Goal: Transaction & Acquisition: Purchase product/service

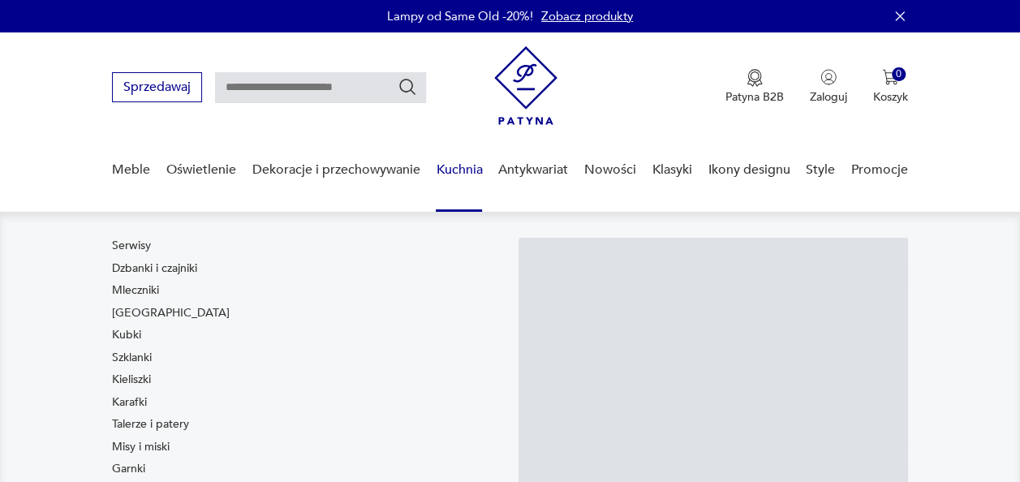
scroll to position [81, 0]
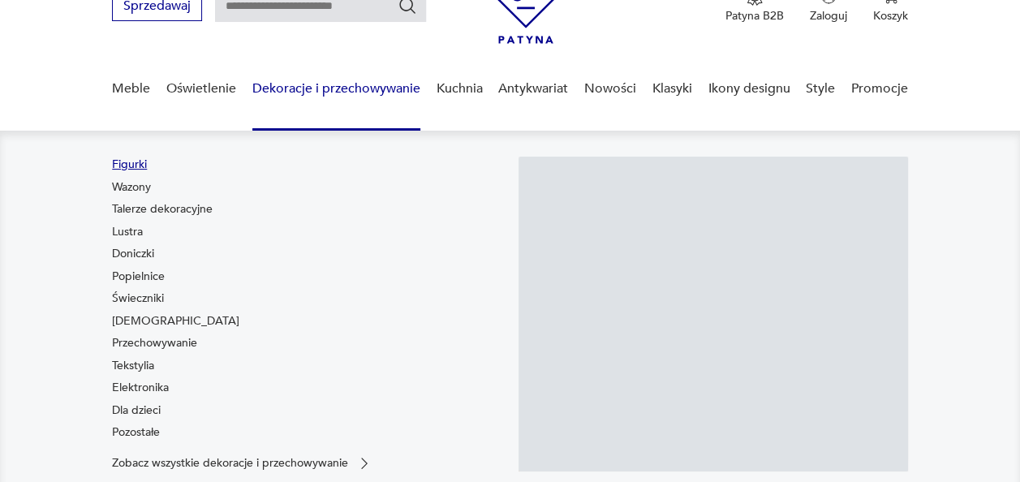
click at [135, 161] on link "Figurki" at bounding box center [129, 165] width 35 height 16
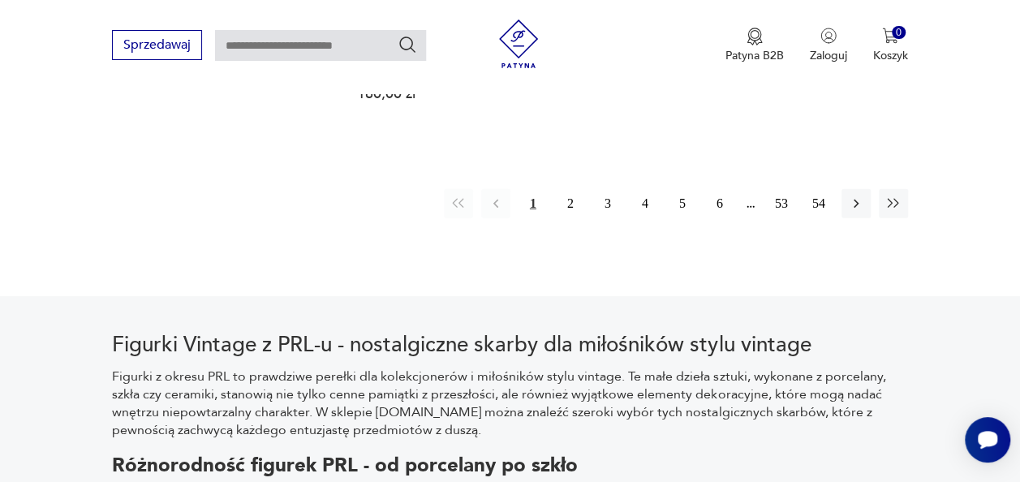
scroll to position [2292, 0]
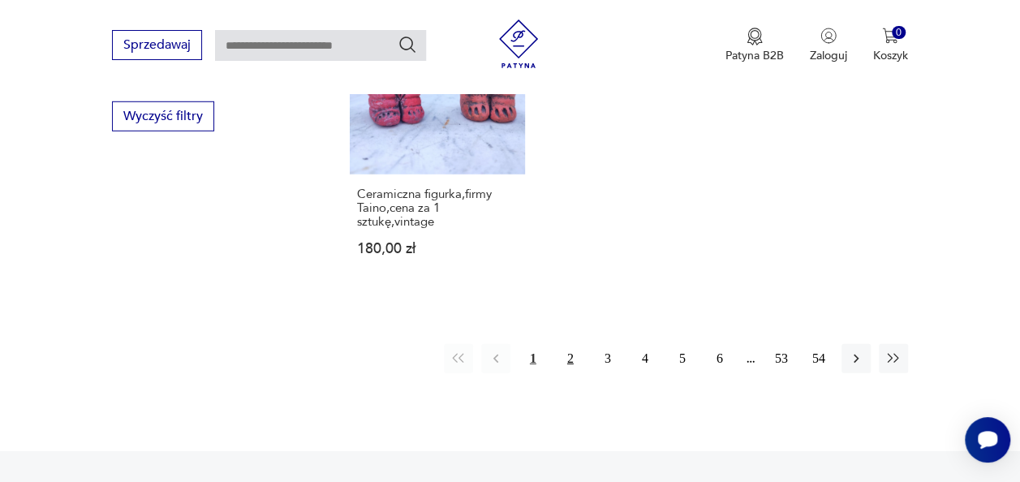
click at [568, 369] on button "2" at bounding box center [570, 358] width 29 height 29
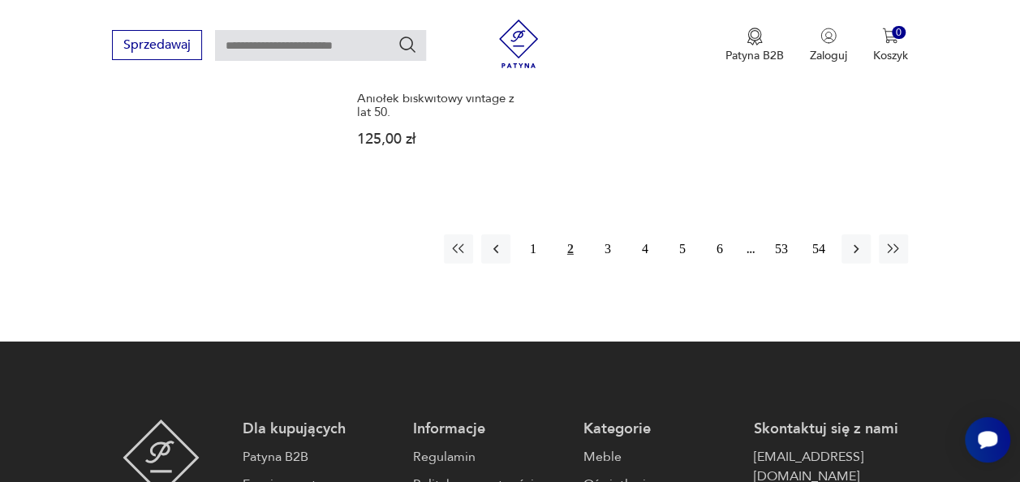
scroll to position [2361, 0]
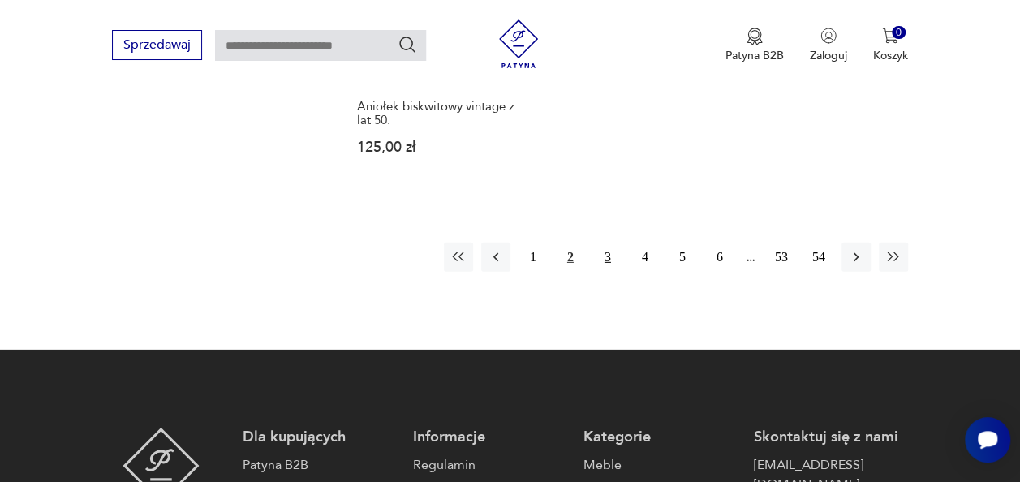
click at [612, 249] on button "3" at bounding box center [607, 257] width 29 height 29
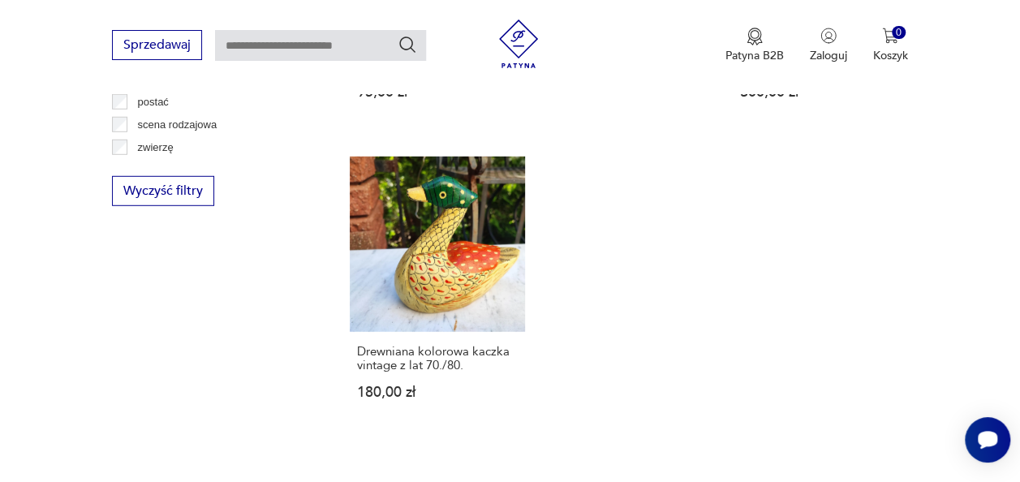
scroll to position [2328, 0]
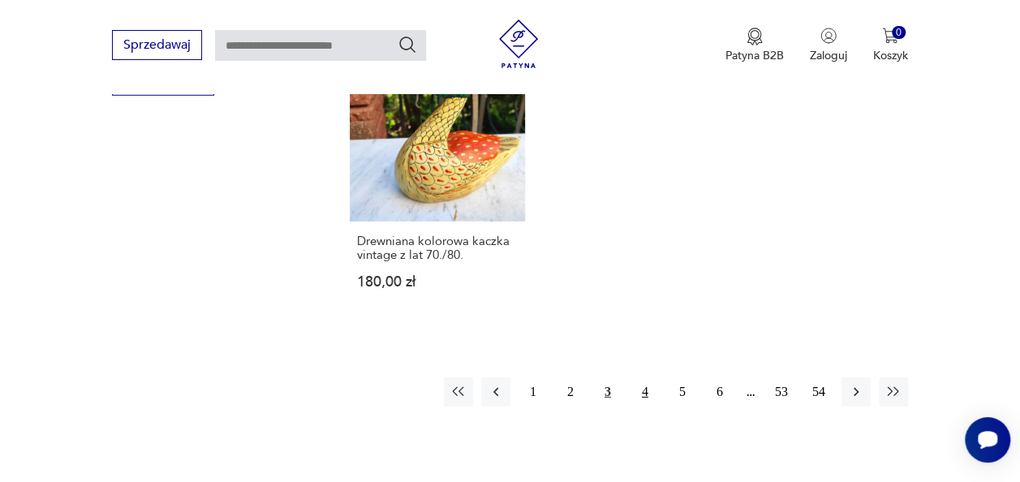
click at [653, 377] on button "4" at bounding box center [645, 391] width 29 height 29
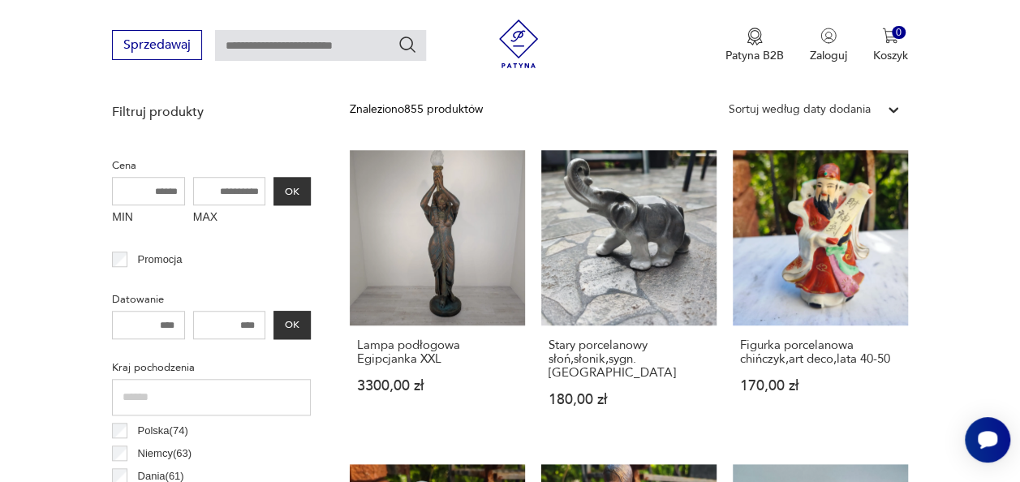
scroll to position [584, 0]
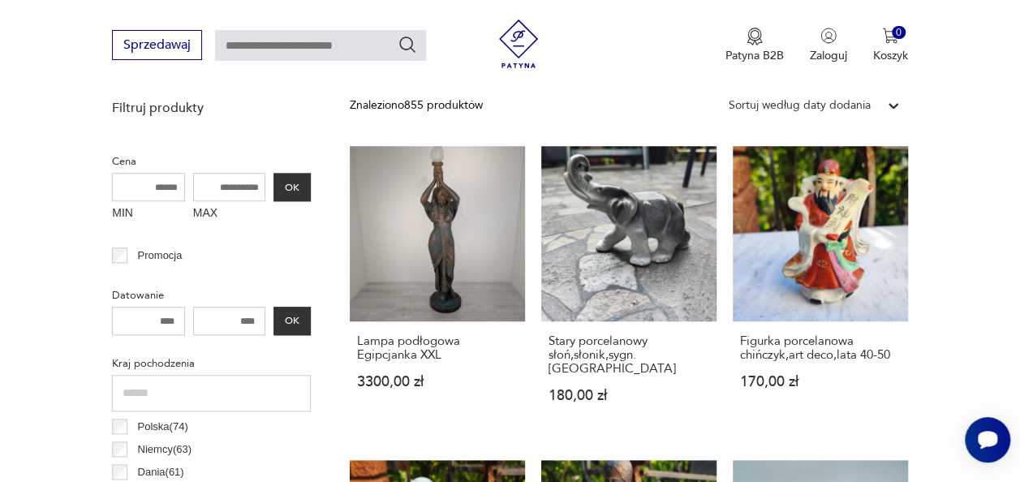
click at [159, 187] on input "MIN" at bounding box center [148, 187] width 73 height 28
type input "**"
click at [224, 182] on input "MAX" at bounding box center [229, 187] width 73 height 28
type input "***"
click at [287, 188] on button "OK" at bounding box center [292, 187] width 37 height 28
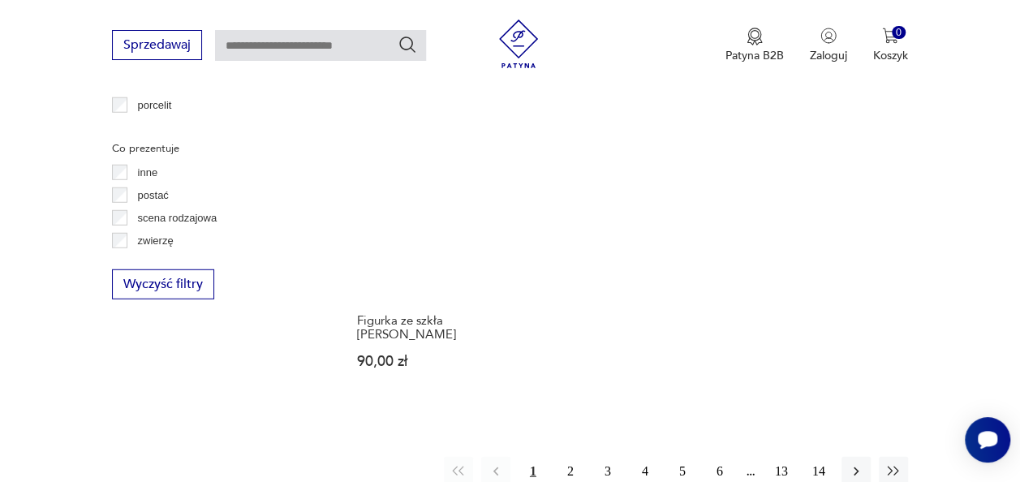
scroll to position [2232, 0]
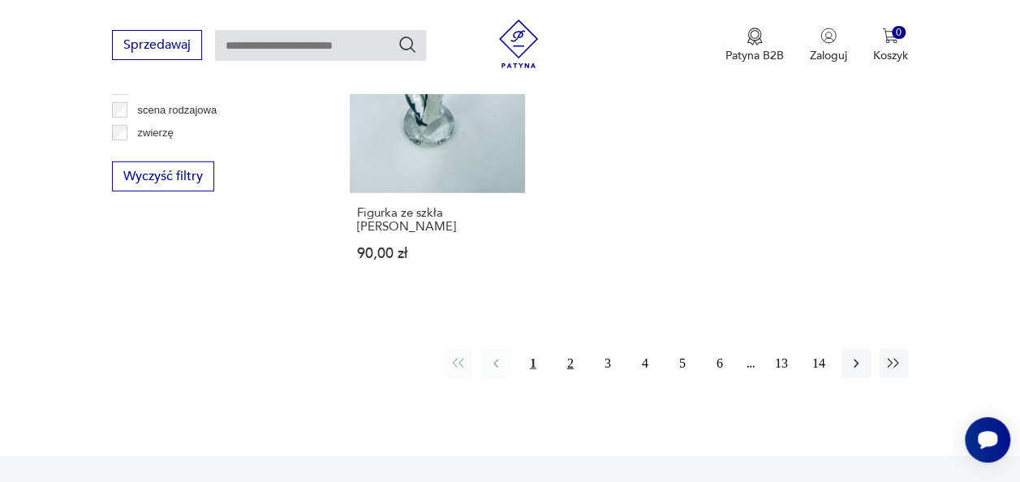
click at [571, 349] on button "2" at bounding box center [570, 363] width 29 height 29
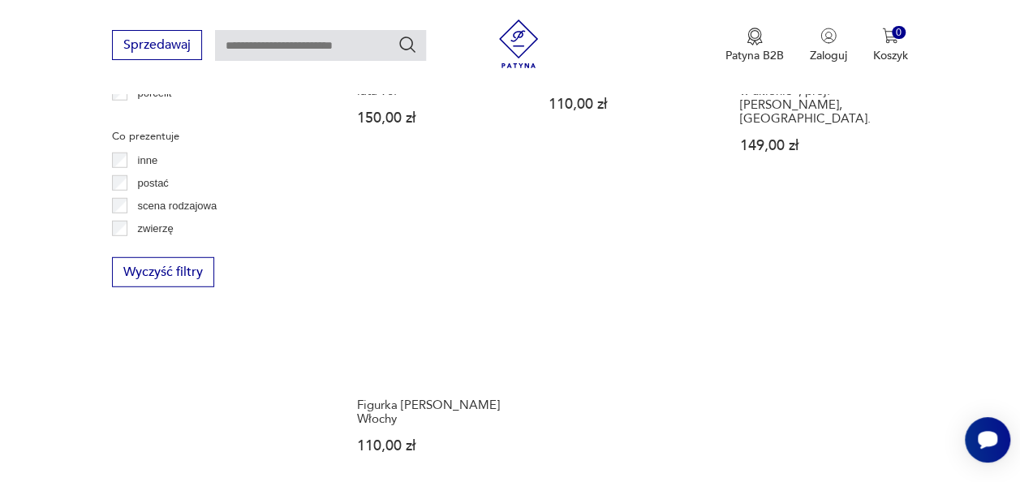
scroll to position [2413, 0]
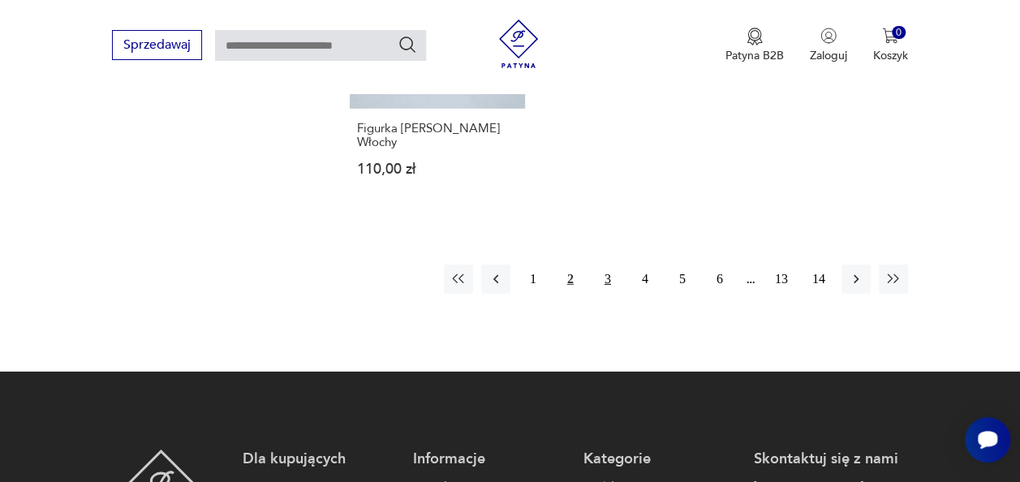
click at [607, 265] on button "3" at bounding box center [607, 279] width 29 height 29
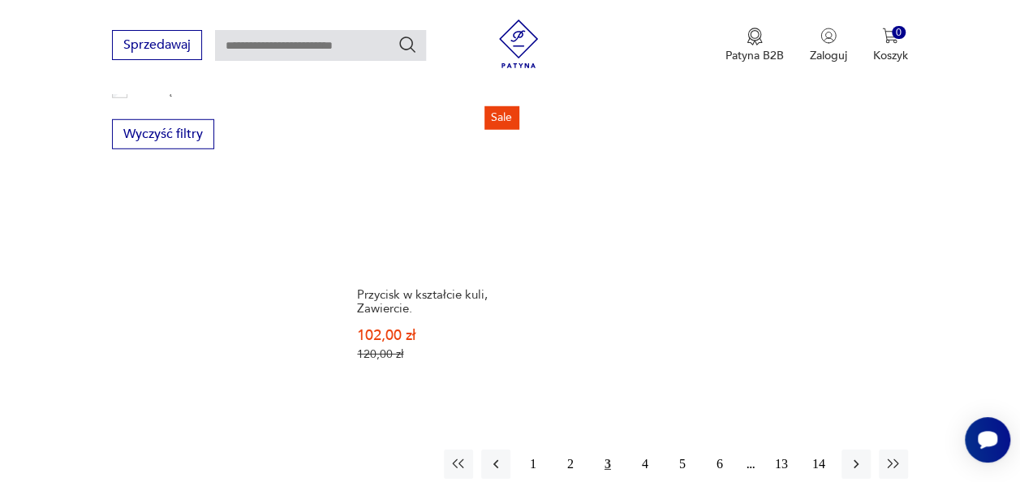
scroll to position [2331, 0]
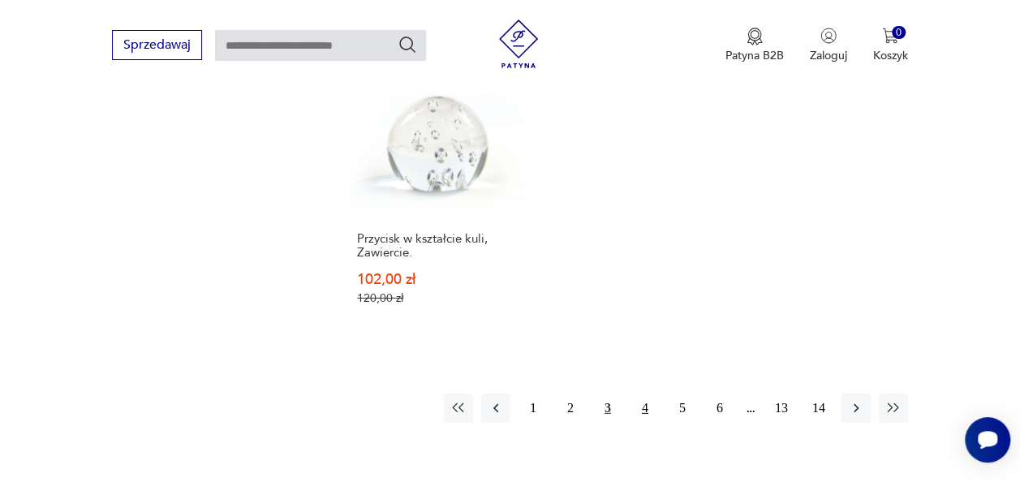
click at [641, 394] on button "4" at bounding box center [645, 408] width 29 height 29
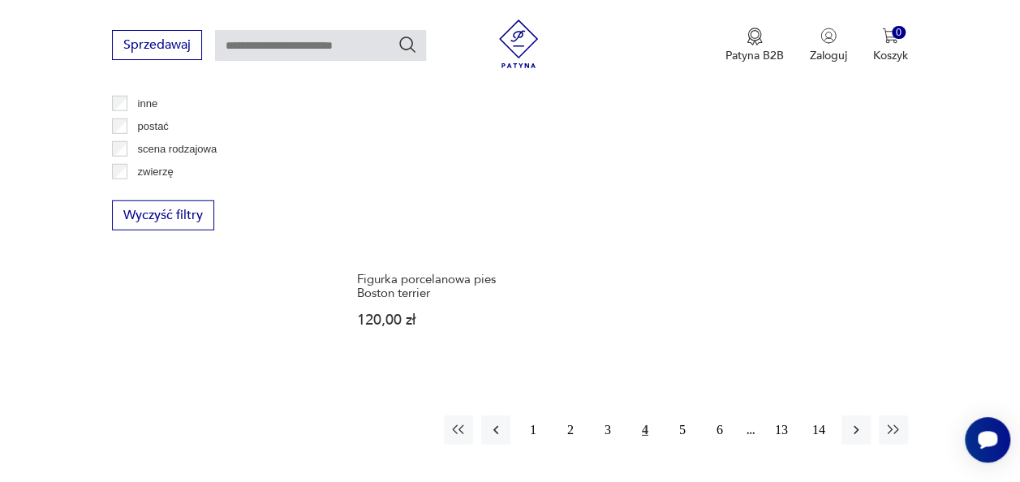
scroll to position [2185, 0]
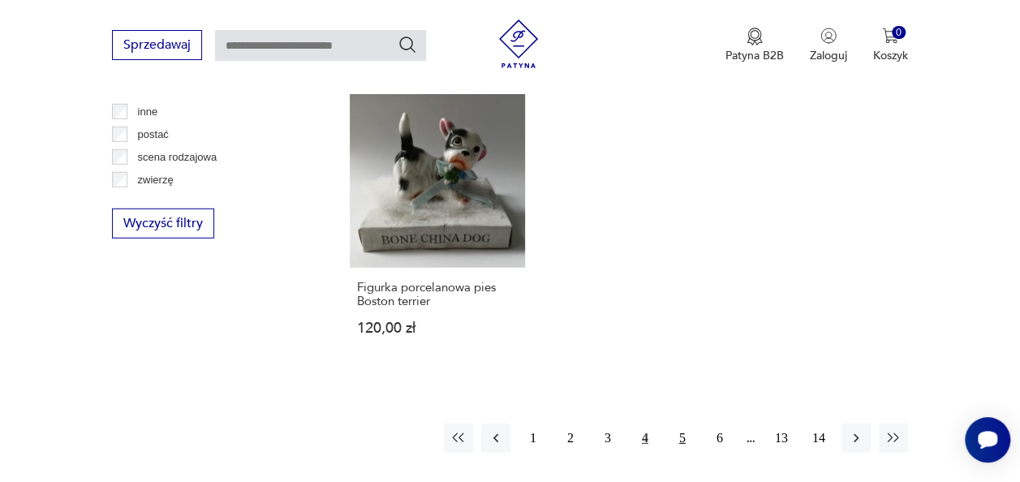
click at [679, 424] on button "5" at bounding box center [682, 438] width 29 height 29
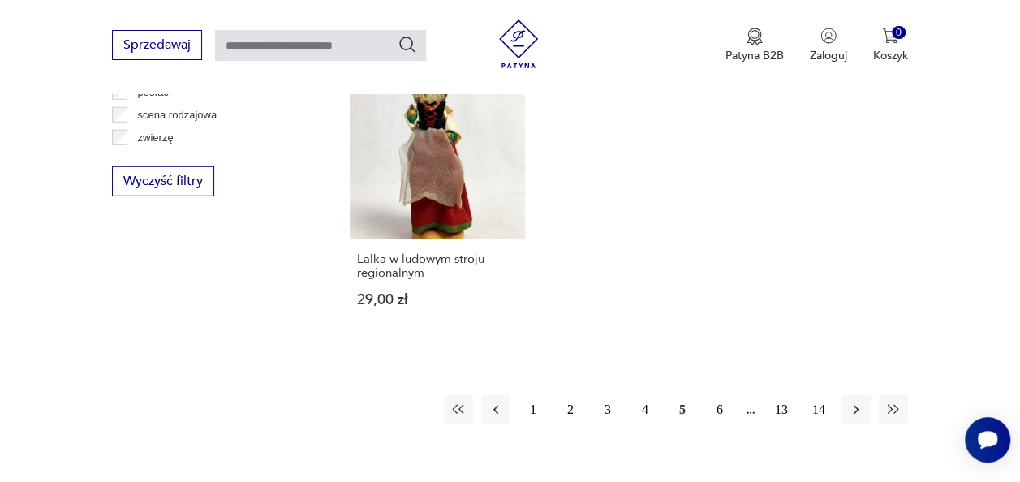
scroll to position [2231, 0]
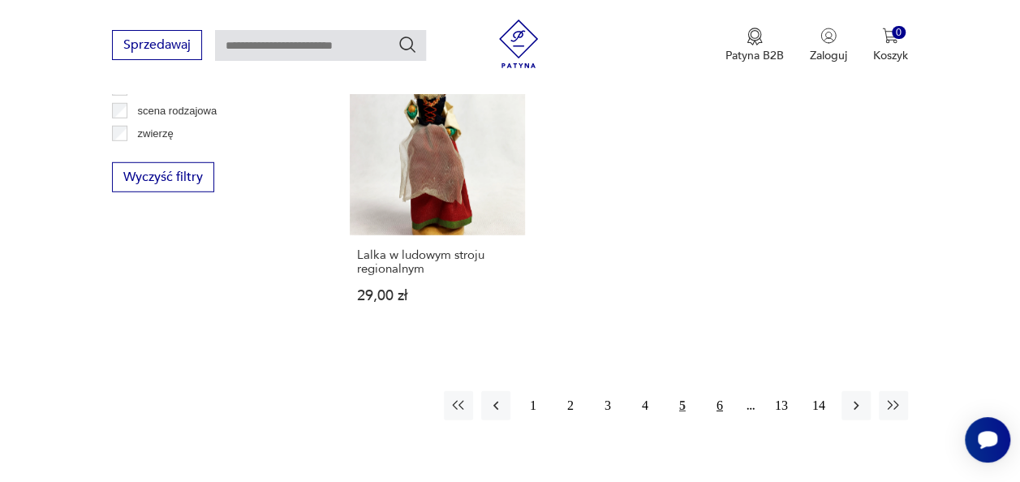
click at [709, 391] on button "6" at bounding box center [719, 405] width 29 height 29
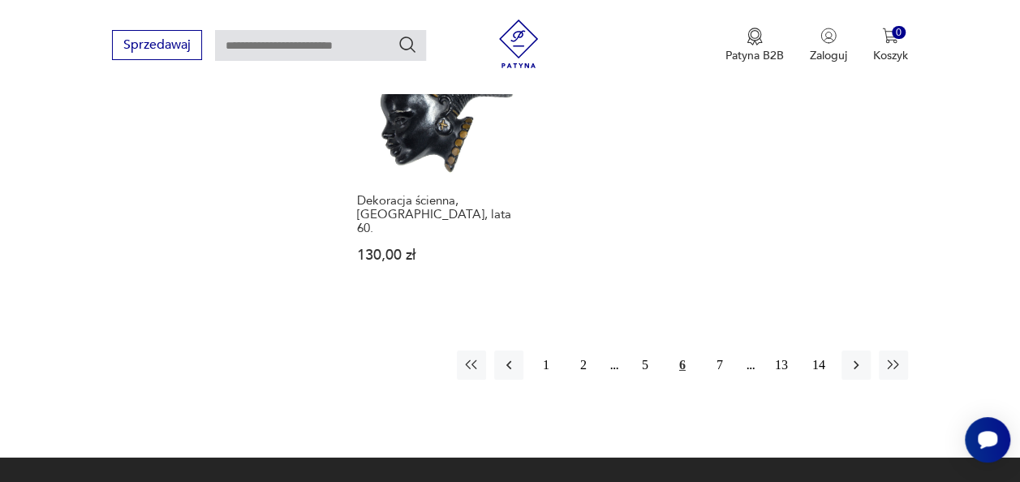
scroll to position [2388, 0]
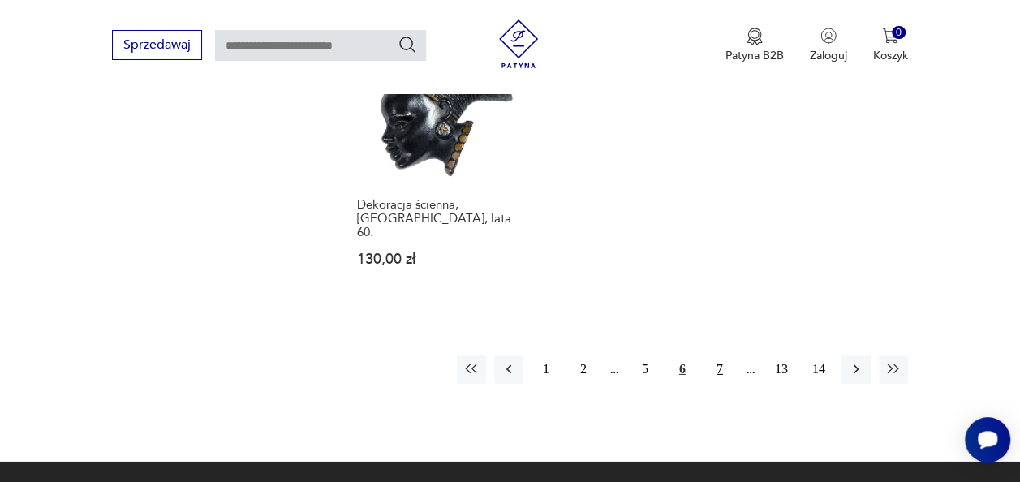
click at [722, 355] on button "7" at bounding box center [719, 369] width 29 height 29
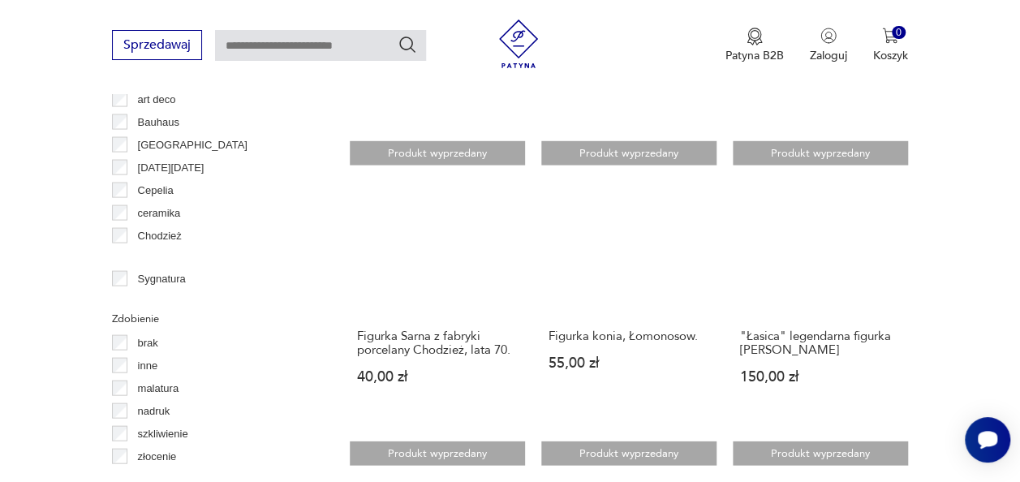
scroll to position [145, 0]
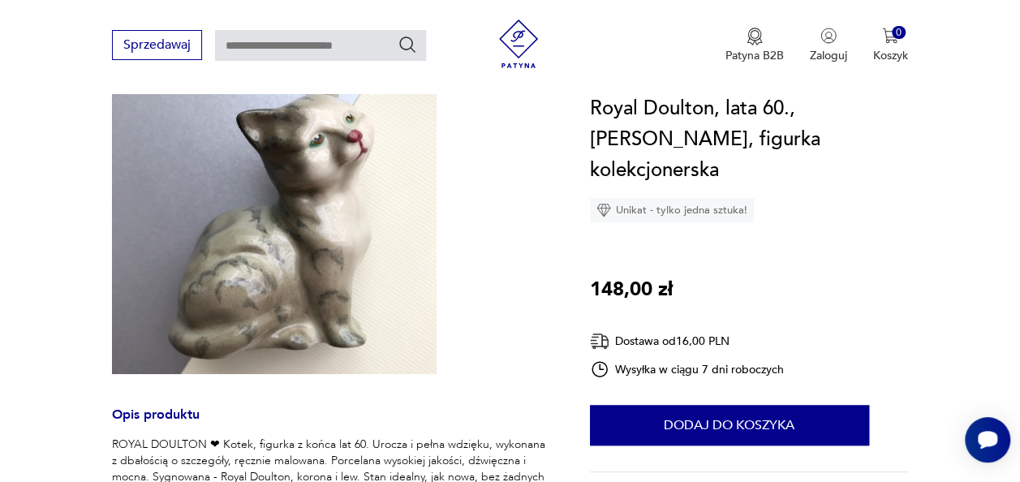
scroll to position [244, 0]
